Goal: Information Seeking & Learning: Learn about a topic

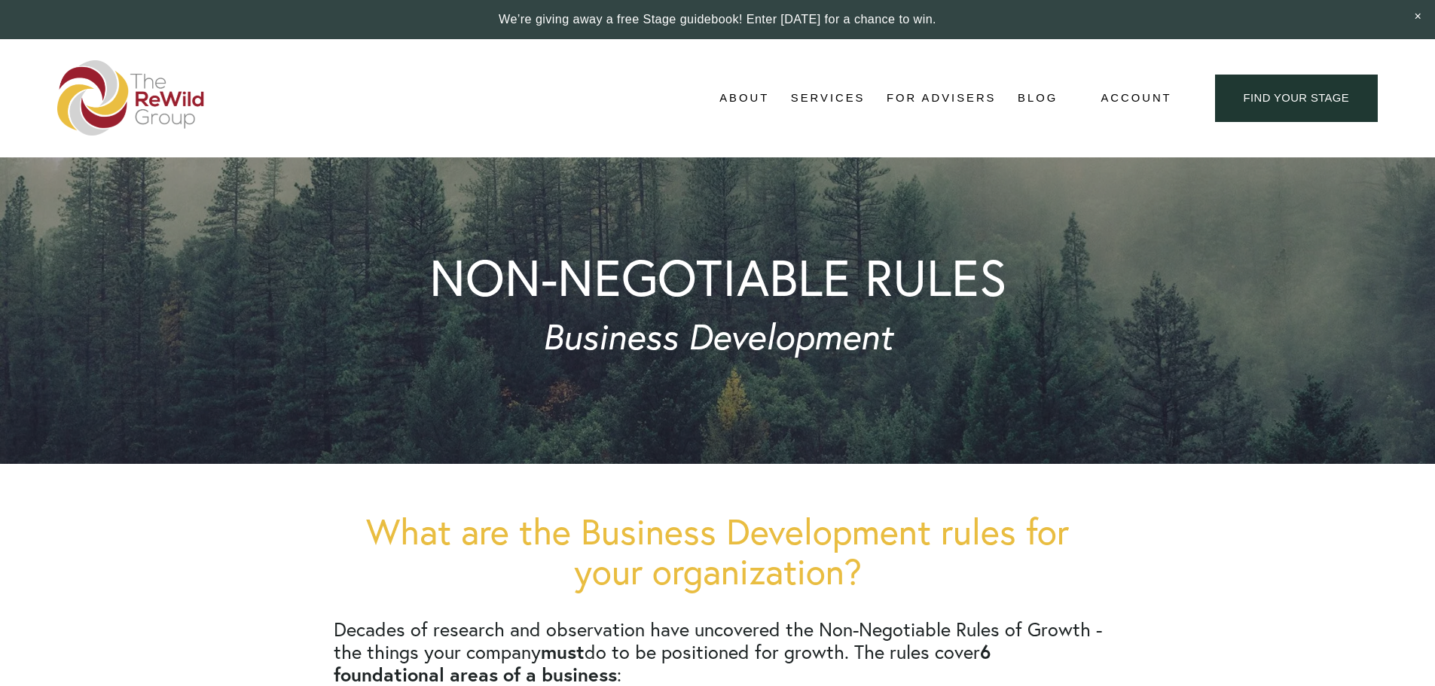
click at [0, 0] on span "For Businesses" at bounding box center [0, 0] width 0 height 0
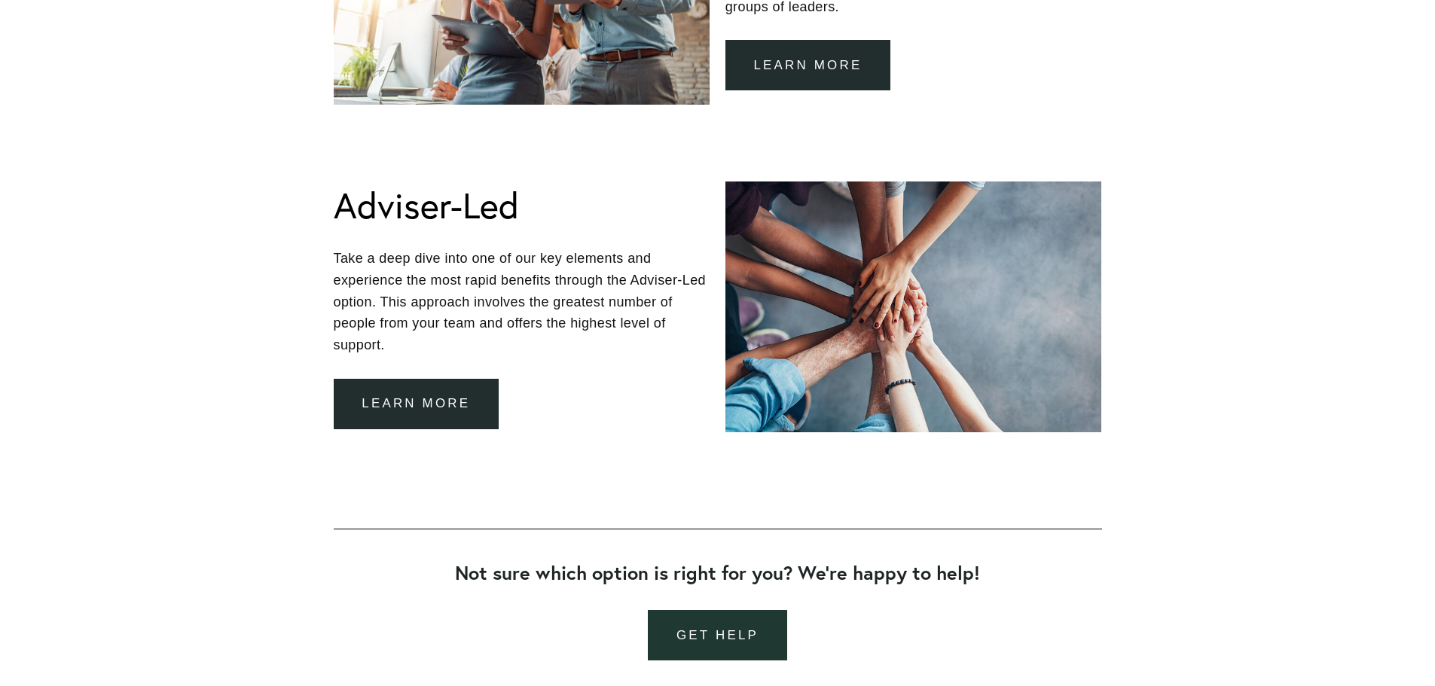
scroll to position [1430, 0]
click at [720, 636] on link "get help" at bounding box center [717, 636] width 139 height 50
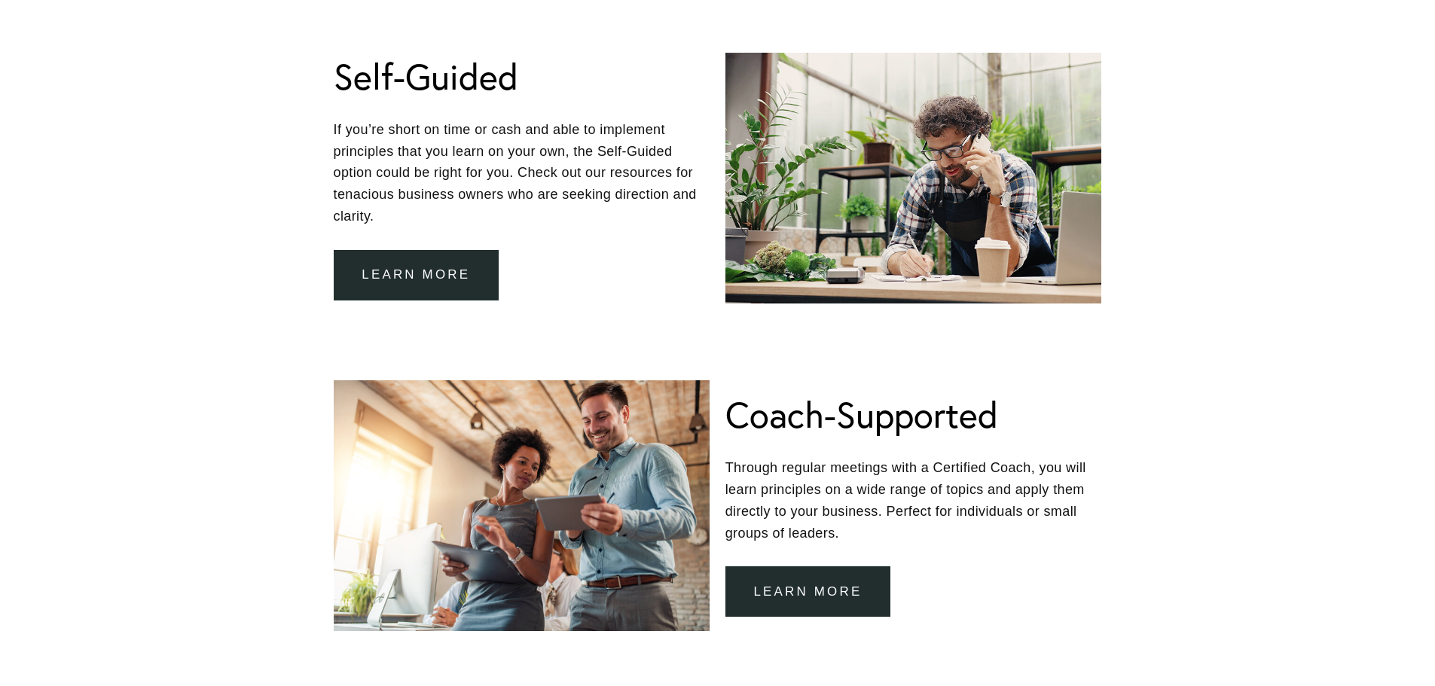
scroll to position [903, 0]
click at [451, 268] on link "Learn more" at bounding box center [417, 276] width 166 height 50
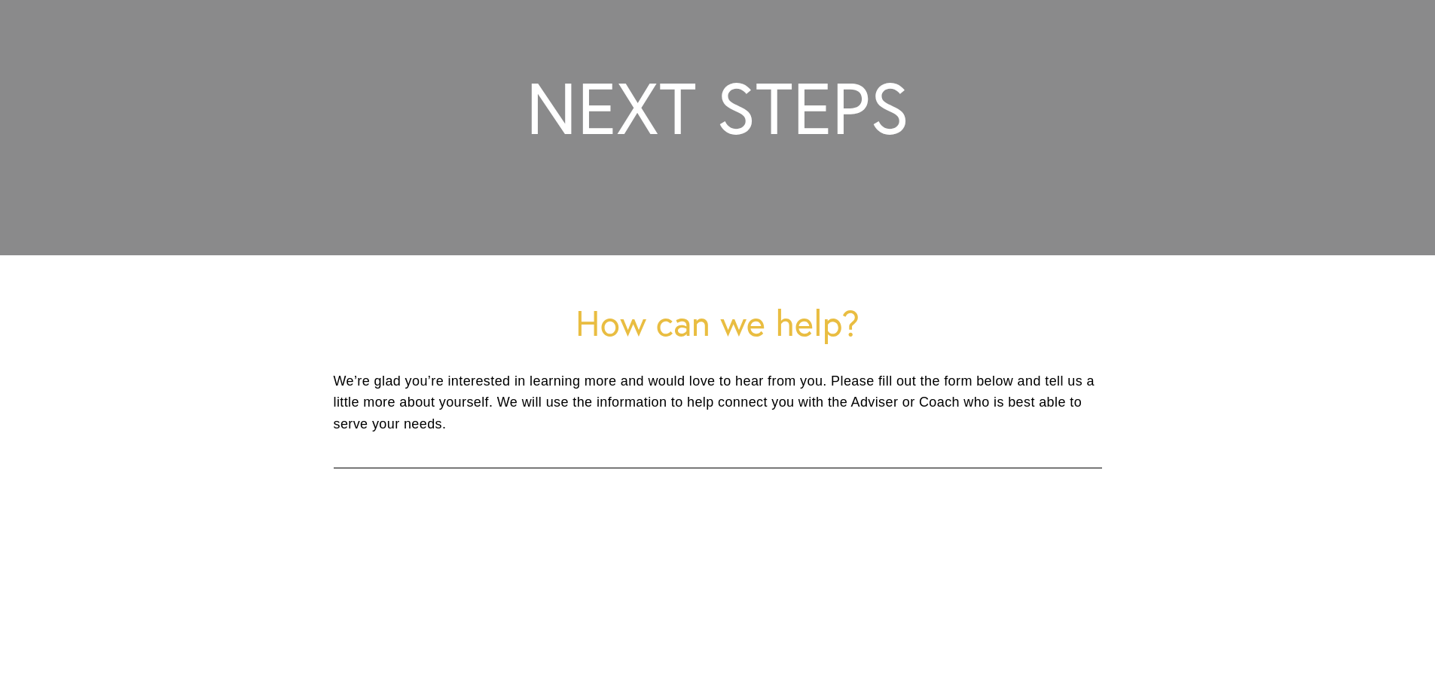
scroll to position [197, 0]
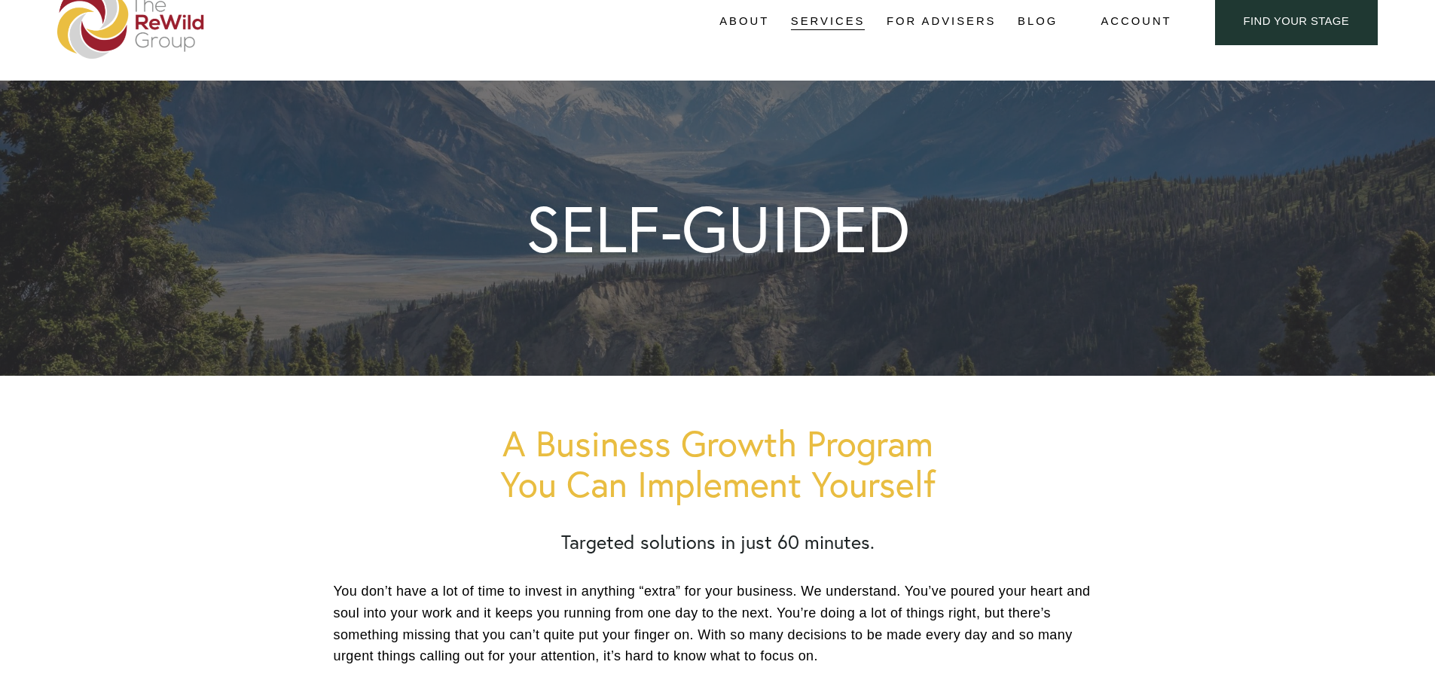
scroll to position [75, 0]
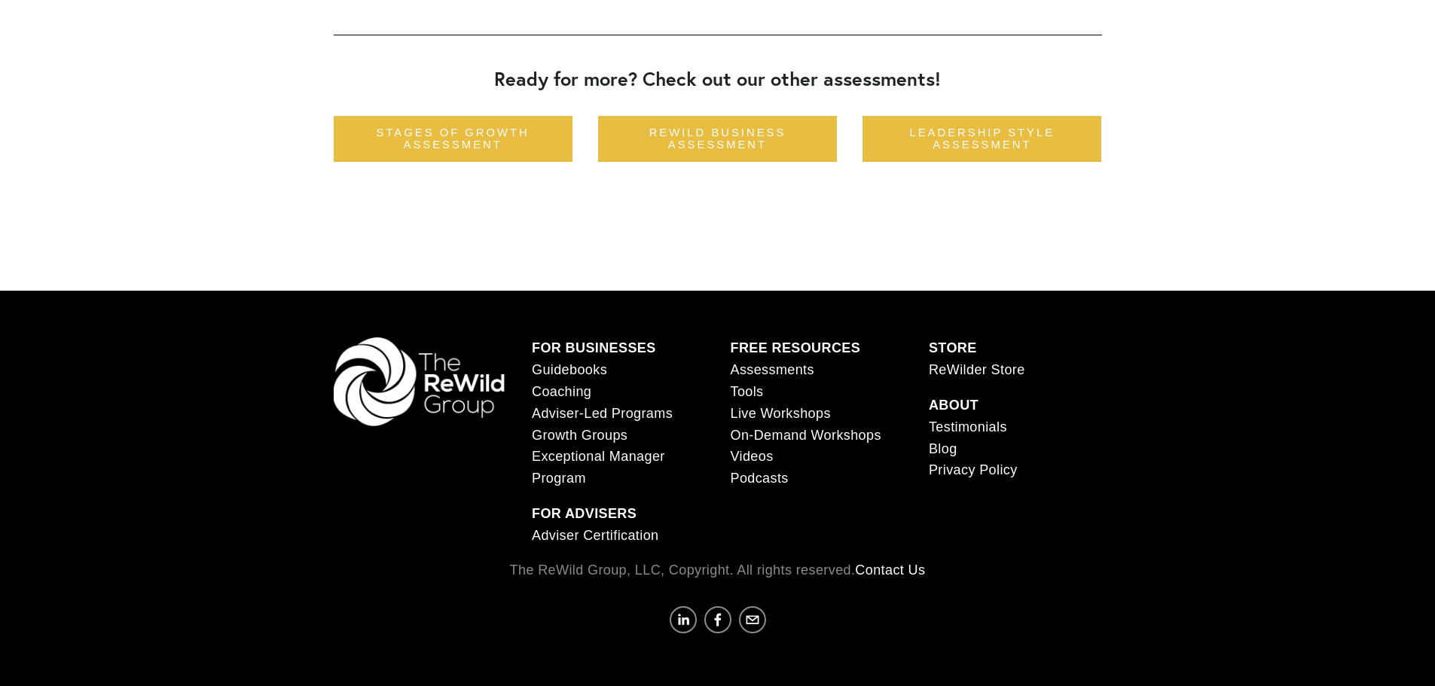
scroll to position [1902, 0]
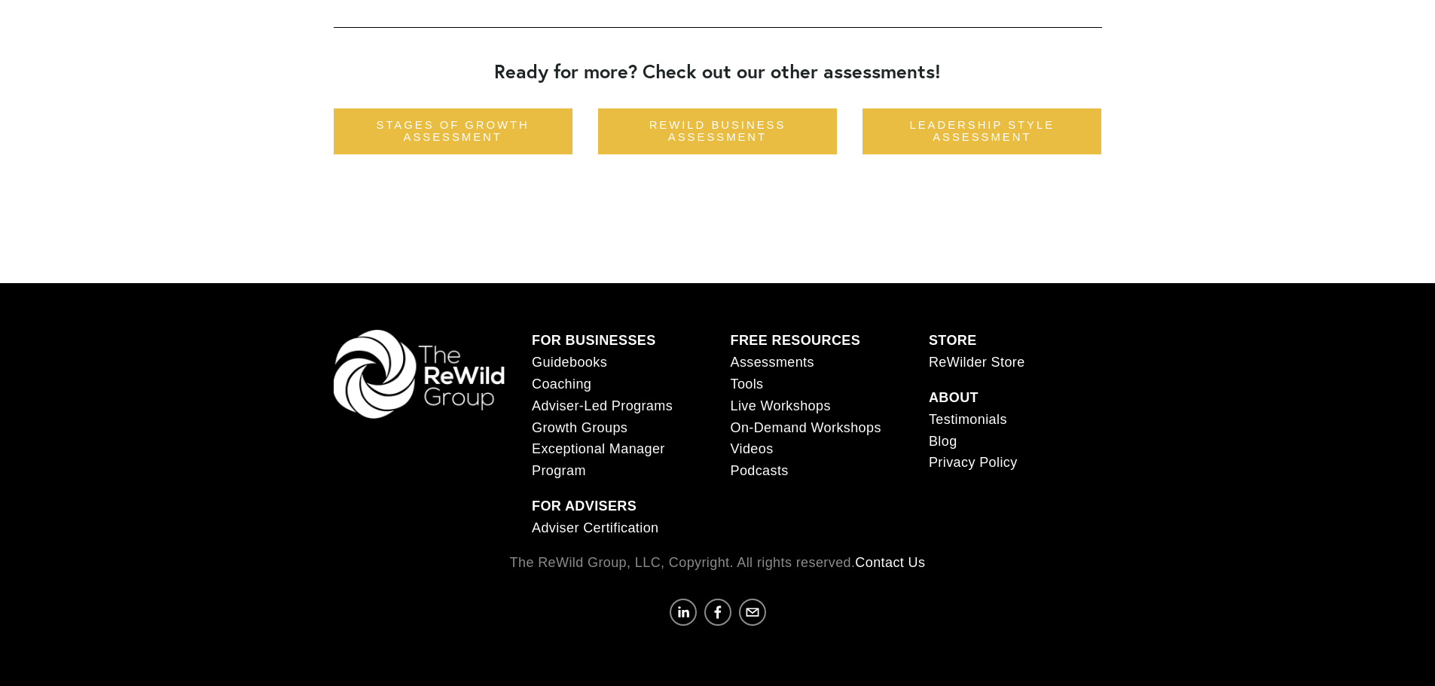
click at [749, 386] on link "Tools" at bounding box center [746, 385] width 33 height 22
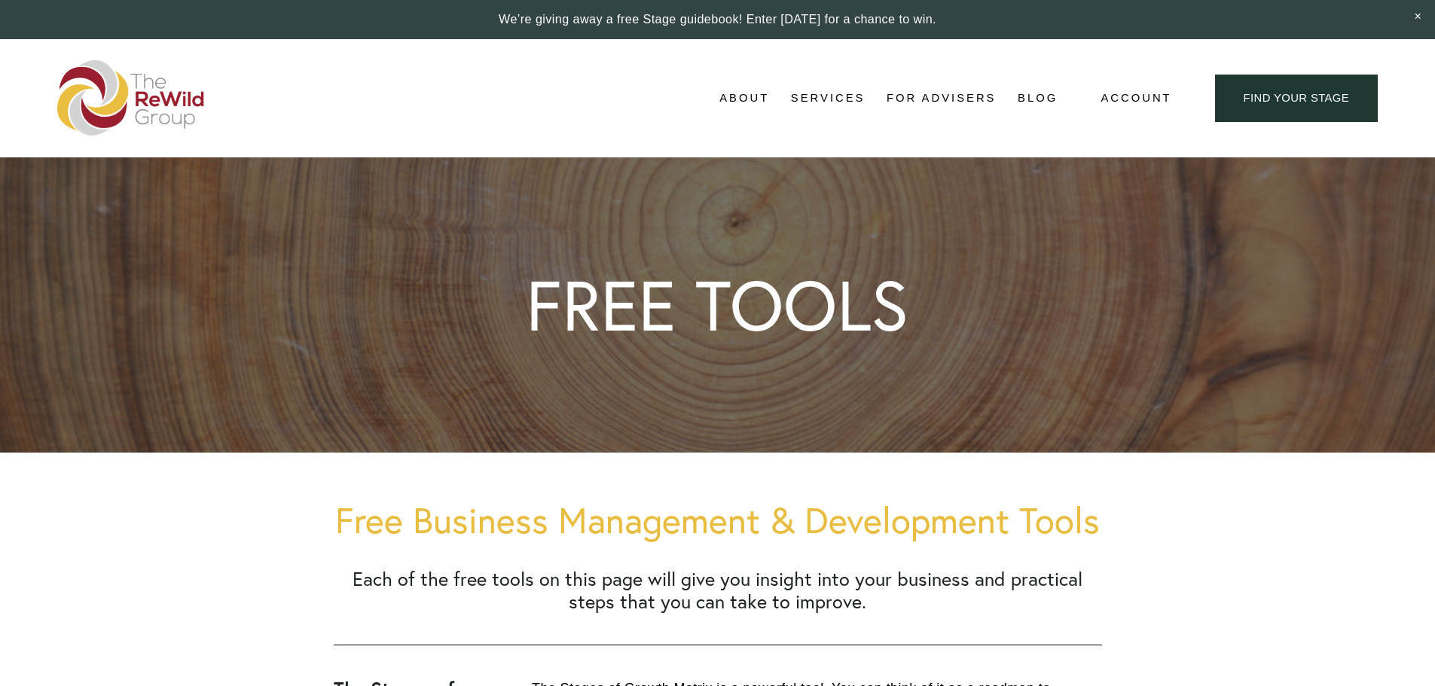
click at [1295, 103] on link "find your stage" at bounding box center [1296, 98] width 163 height 47
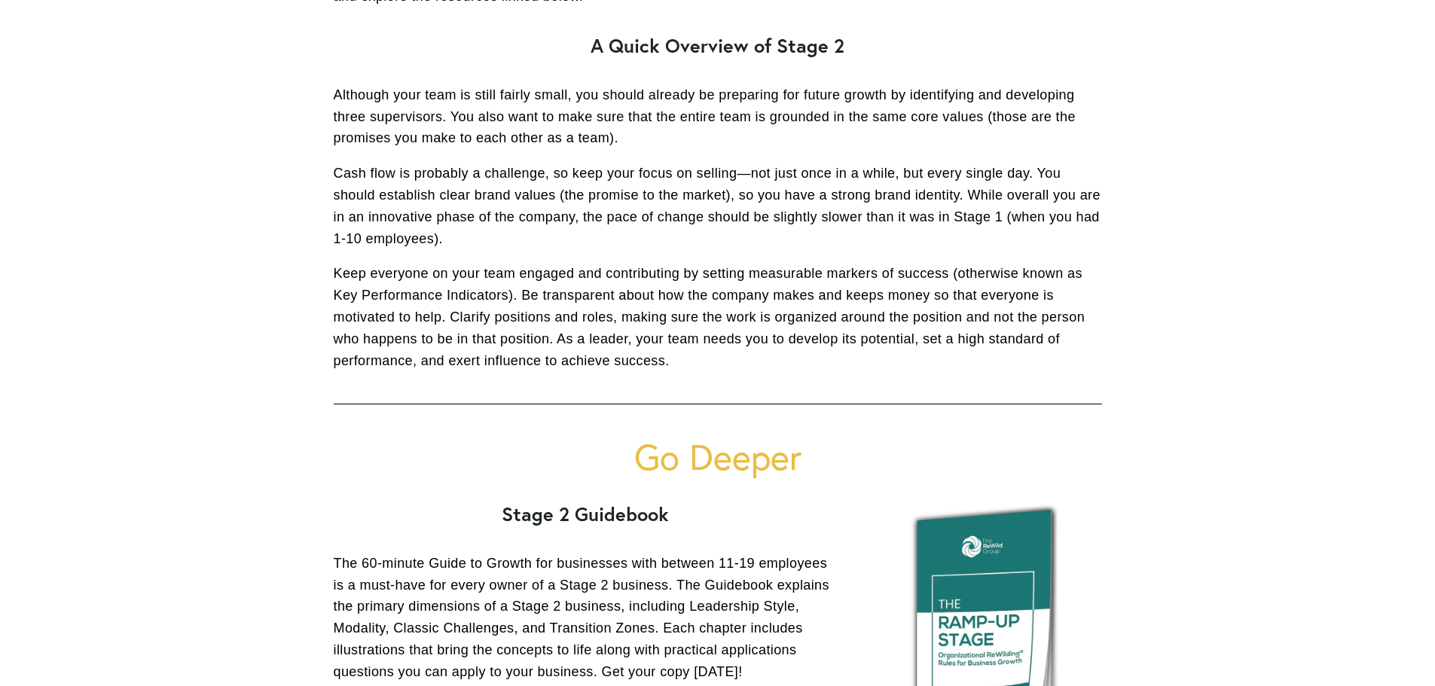
scroll to position [481, 0]
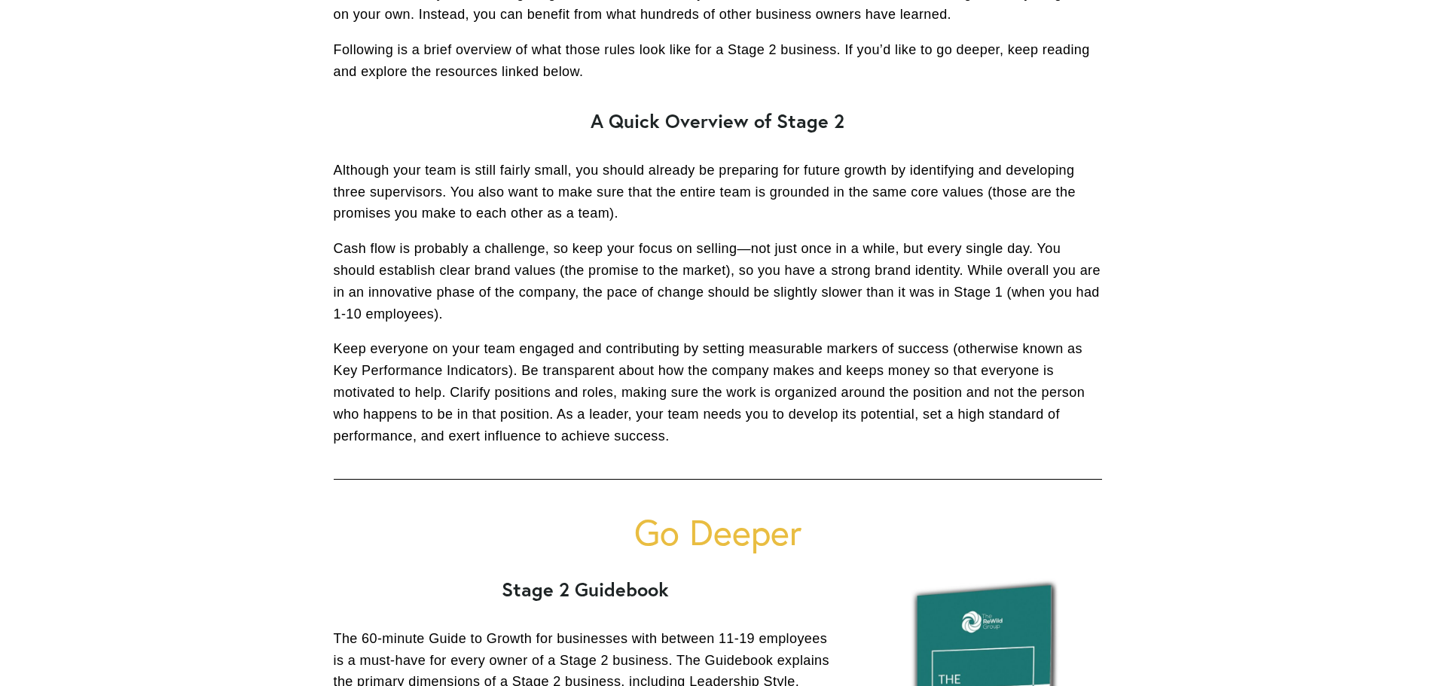
drag, startPoint x: 336, startPoint y: 172, endPoint x: 709, endPoint y: 210, distance: 374.9
click at [709, 210] on p "Although your team is still fairly small, you should already be preparing for f…" at bounding box center [718, 192] width 769 height 65
copy p "Although your team is still fairly small, you should already be preparing for f…"
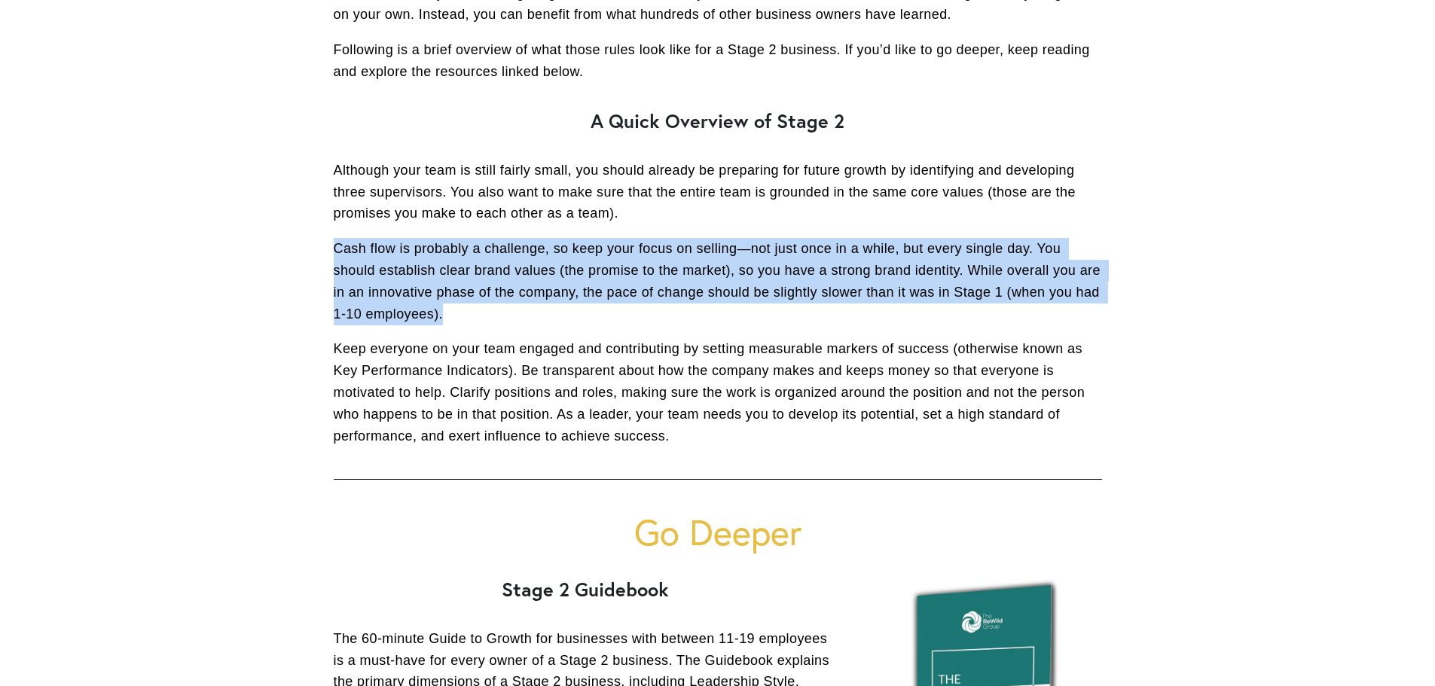
drag, startPoint x: 443, startPoint y: 315, endPoint x: 337, endPoint y: 250, distance: 124.4
click at [337, 250] on p "Cash flow is probably a challenge, so keep your focus on selling—not just once …" at bounding box center [718, 281] width 769 height 87
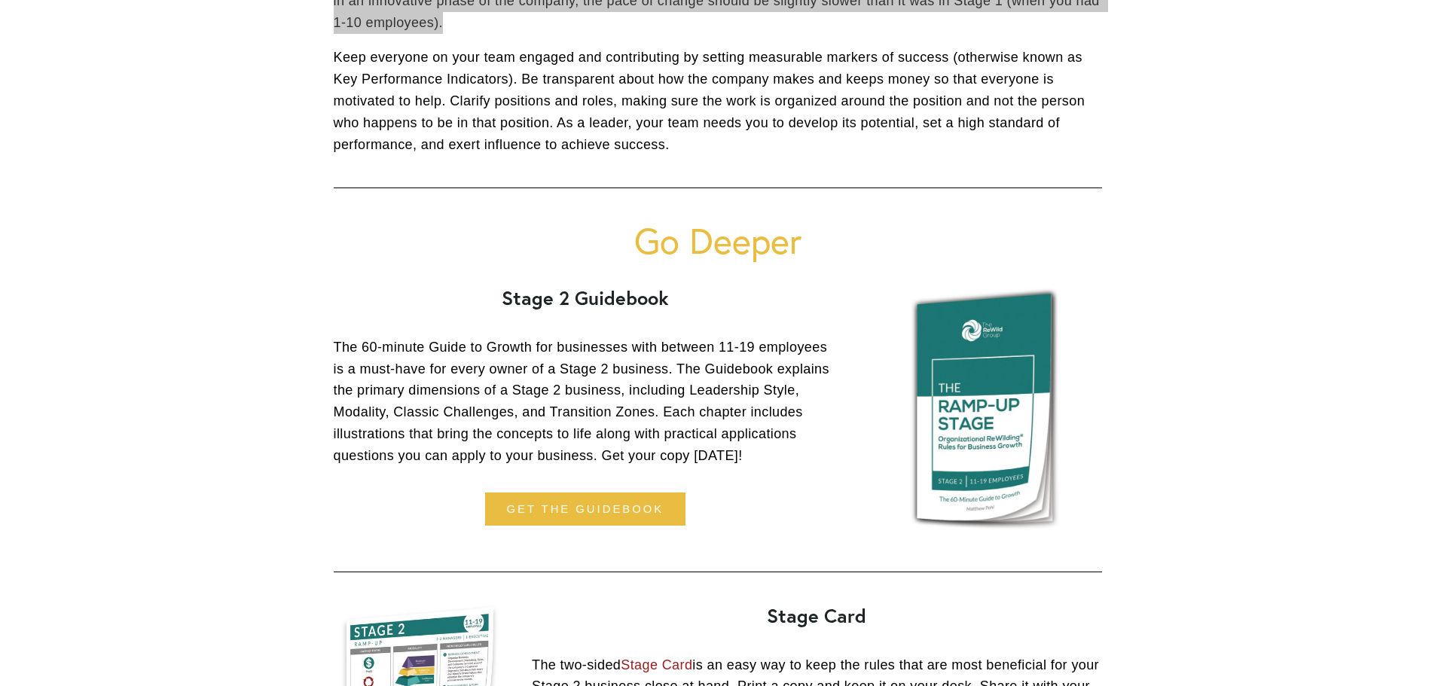
scroll to position [777, 0]
